Goal: Information Seeking & Learning: Find specific page/section

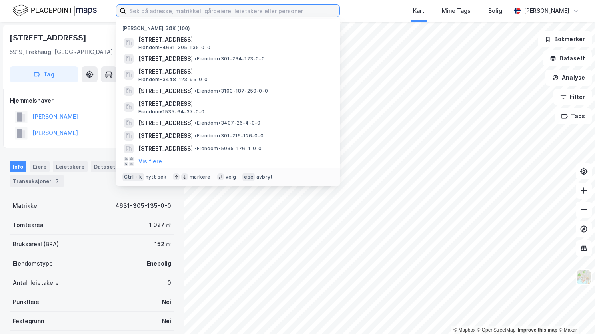
click at [163, 8] on input at bounding box center [233, 11] width 214 height 12
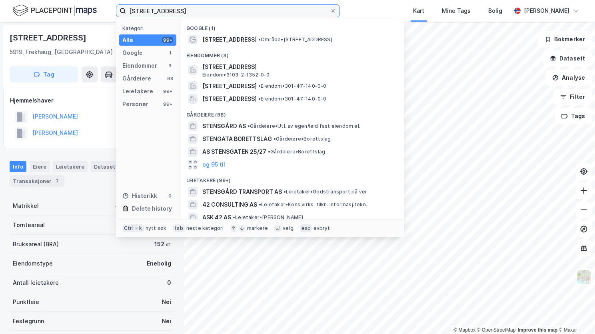
type input "[STREET_ADDRESS]"
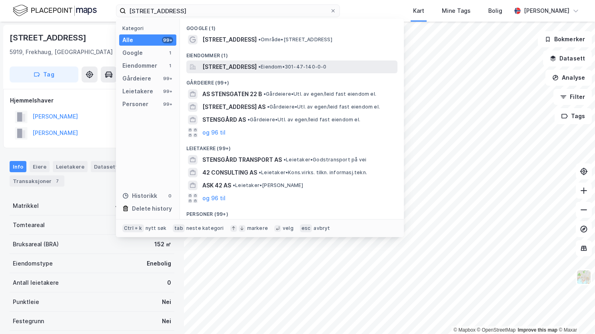
click at [257, 71] on span "[STREET_ADDRESS]" at bounding box center [229, 67] width 54 height 10
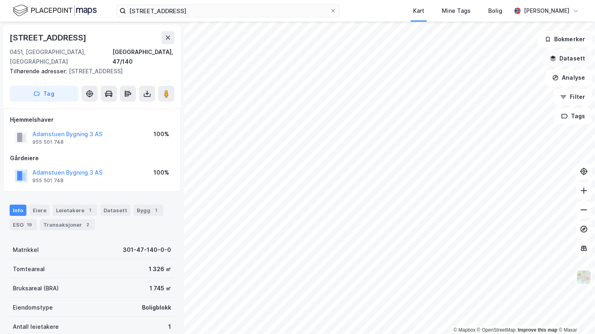
click at [576, 60] on button "Datasett" at bounding box center [567, 58] width 49 height 16
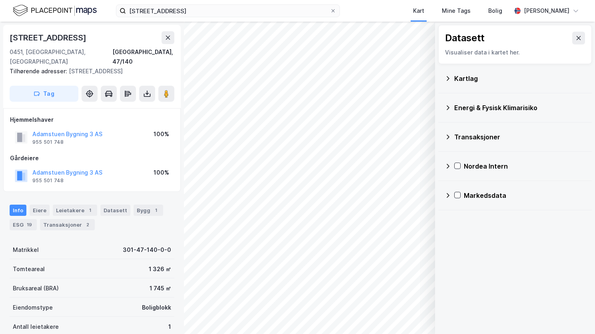
click at [448, 77] on icon at bounding box center [448, 78] width 3 height 4
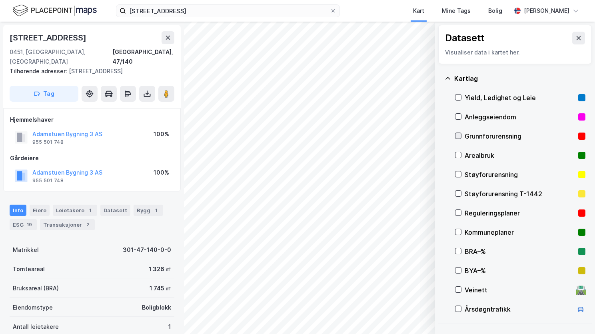
click at [459, 134] on icon at bounding box center [459, 136] width 6 height 6
click at [448, 76] on icon at bounding box center [448, 78] width 6 height 6
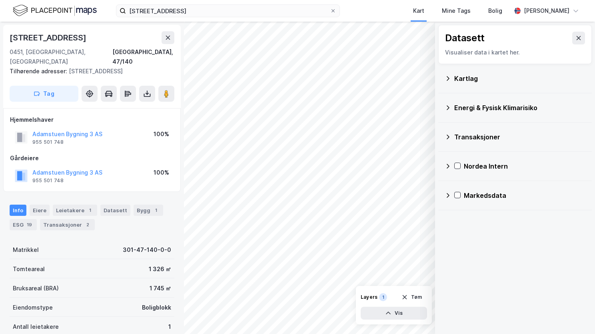
click at [450, 105] on icon at bounding box center [448, 107] width 6 height 6
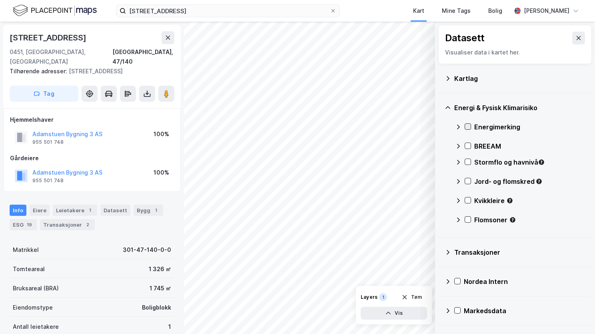
click at [469, 127] on icon at bounding box center [468, 127] width 6 height 6
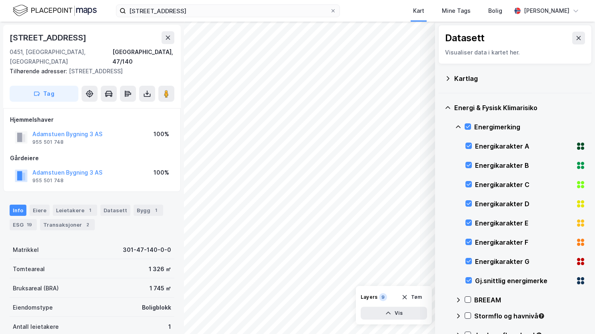
click at [446, 106] on icon at bounding box center [448, 107] width 6 height 6
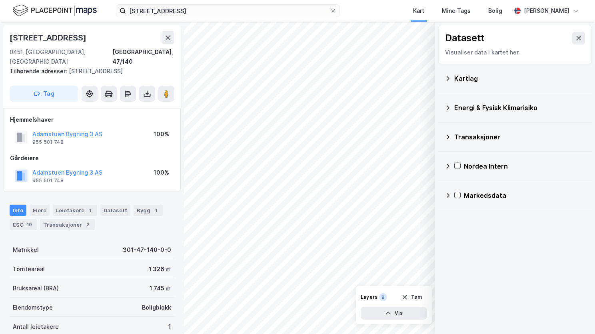
click at [450, 109] on icon at bounding box center [448, 107] width 6 height 6
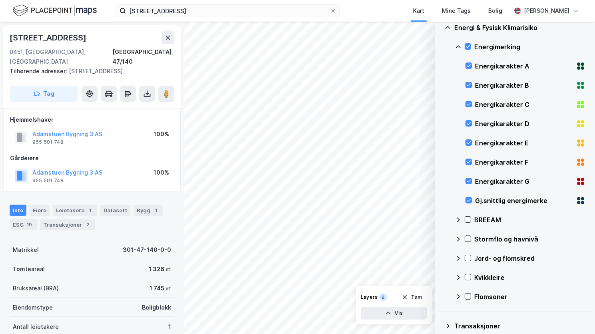
scroll to position [120, 0]
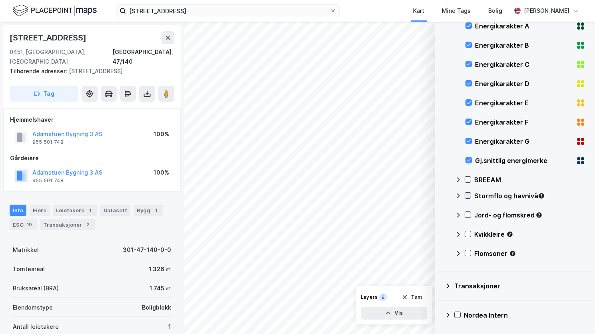
click at [466, 195] on icon at bounding box center [468, 195] width 6 height 6
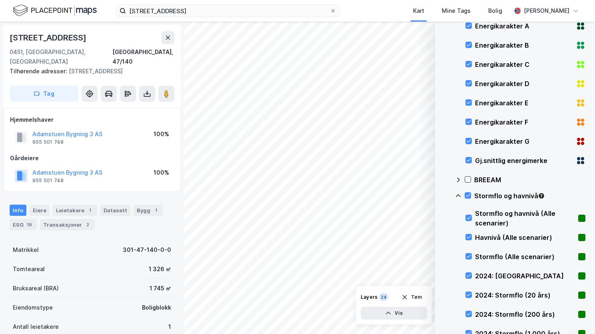
drag, startPoint x: 460, startPoint y: 195, endPoint x: 460, endPoint y: 186, distance: 8.8
click at [460, 194] on icon at bounding box center [458, 195] width 6 height 6
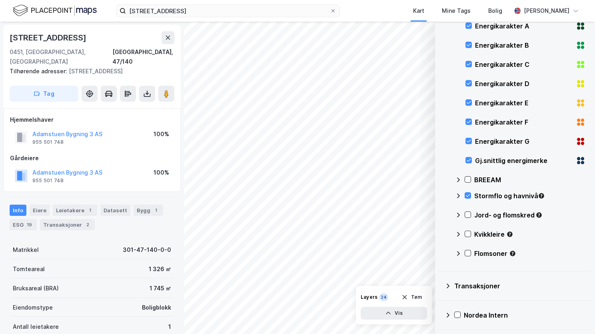
scroll to position [0, 0]
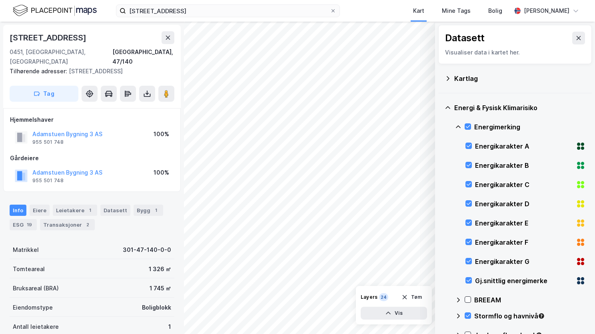
click at [459, 125] on icon at bounding box center [458, 127] width 6 height 6
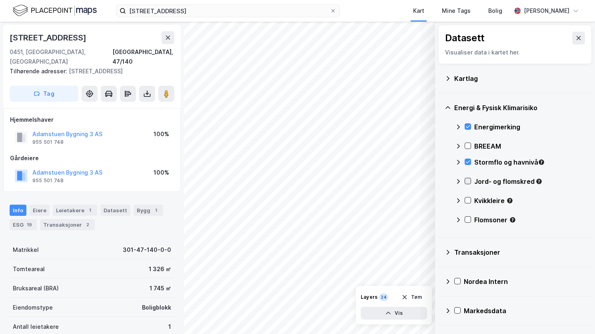
click at [468, 180] on icon at bounding box center [468, 181] width 4 height 3
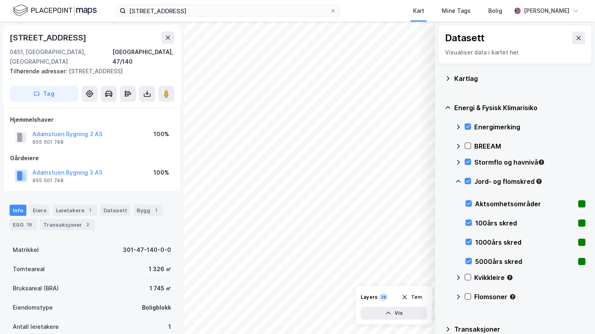
click at [459, 178] on icon at bounding box center [458, 181] width 6 height 6
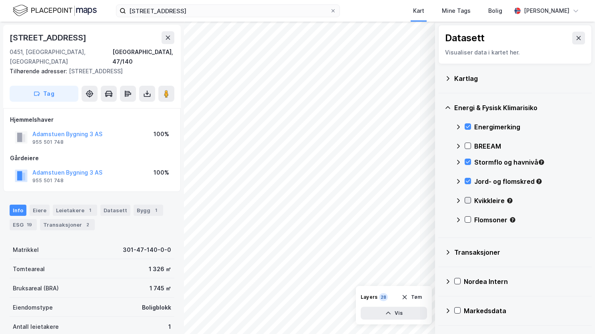
click at [469, 201] on icon at bounding box center [468, 200] width 6 height 6
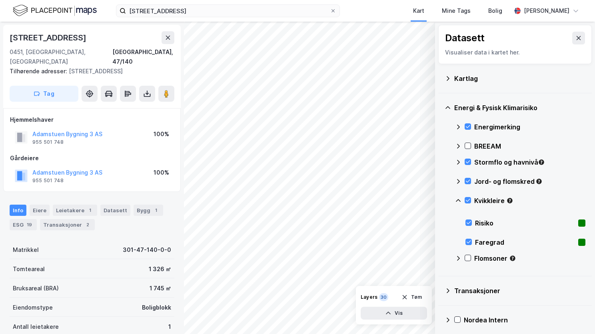
click at [459, 198] on icon at bounding box center [458, 200] width 6 height 6
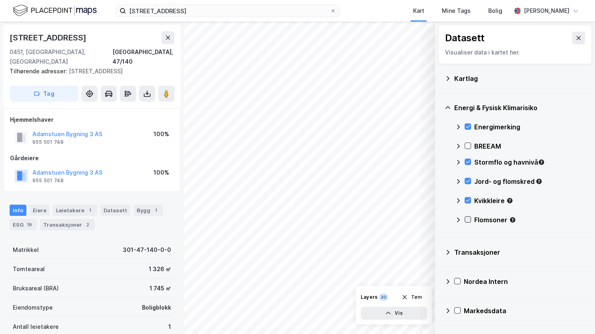
click at [469, 219] on icon at bounding box center [468, 219] width 6 height 6
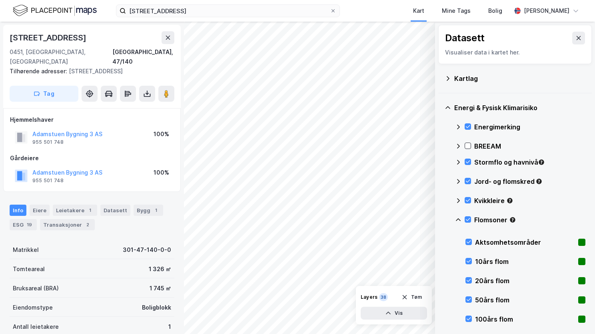
click at [459, 217] on icon at bounding box center [458, 219] width 6 height 6
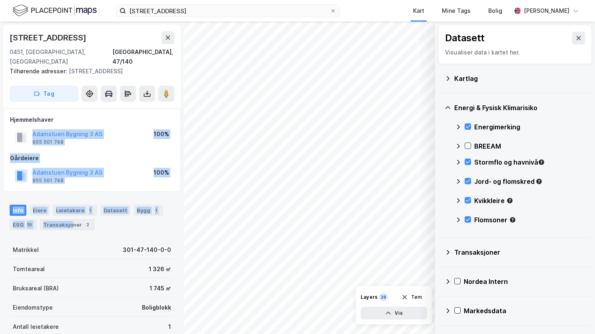
click at [74, 208] on div "[STREET_ADDRESS], 47/140 Tilhørende adresser: [STREET_ADDRESS] Tag Hjemmelshave…" at bounding box center [92, 178] width 184 height 312
click at [0, 0] on button "Adamstuen Bygning 3 AS" at bounding box center [0, 0] width 0 height 0
